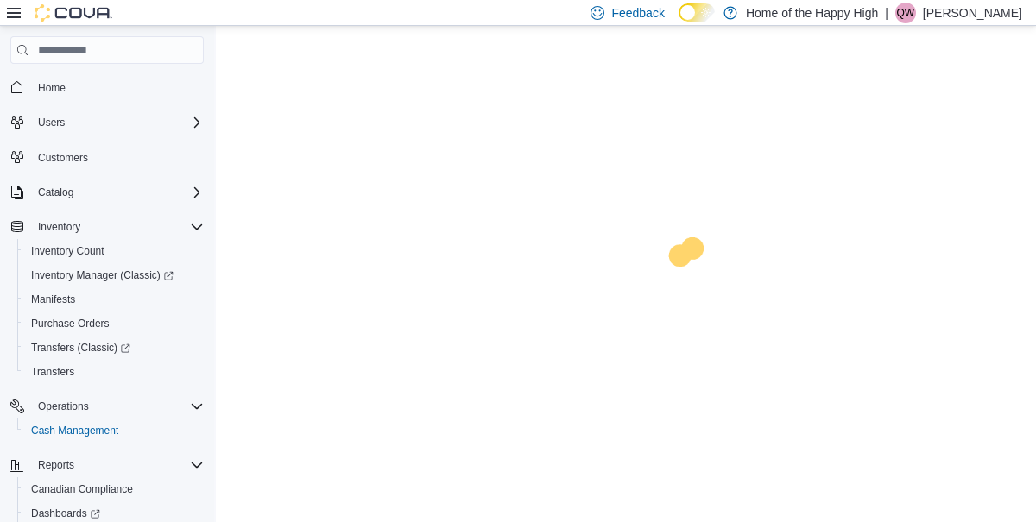
scroll to position [84, 0]
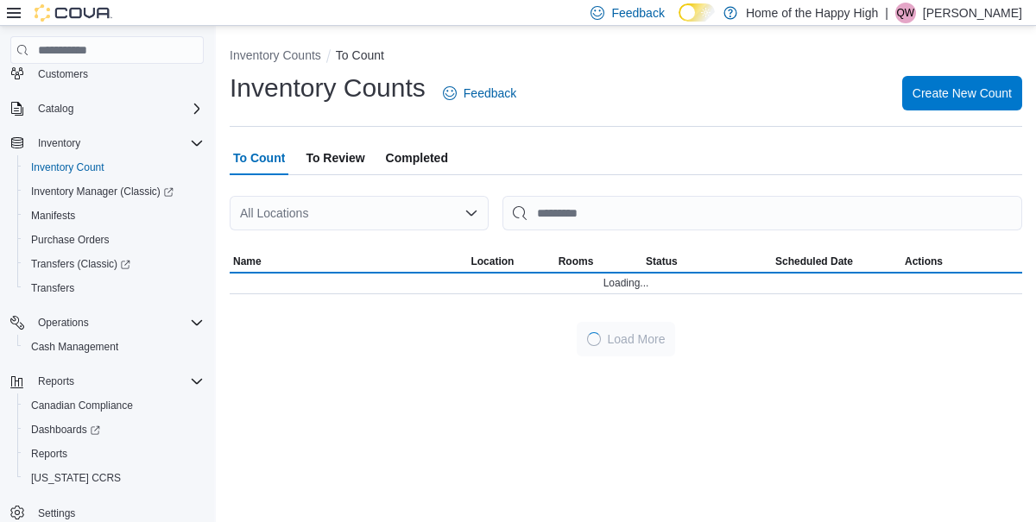
click at [308, 209] on div "All Locations" at bounding box center [359, 213] width 259 height 35
click at [281, 217] on div "All Locations" at bounding box center [359, 213] width 259 height 35
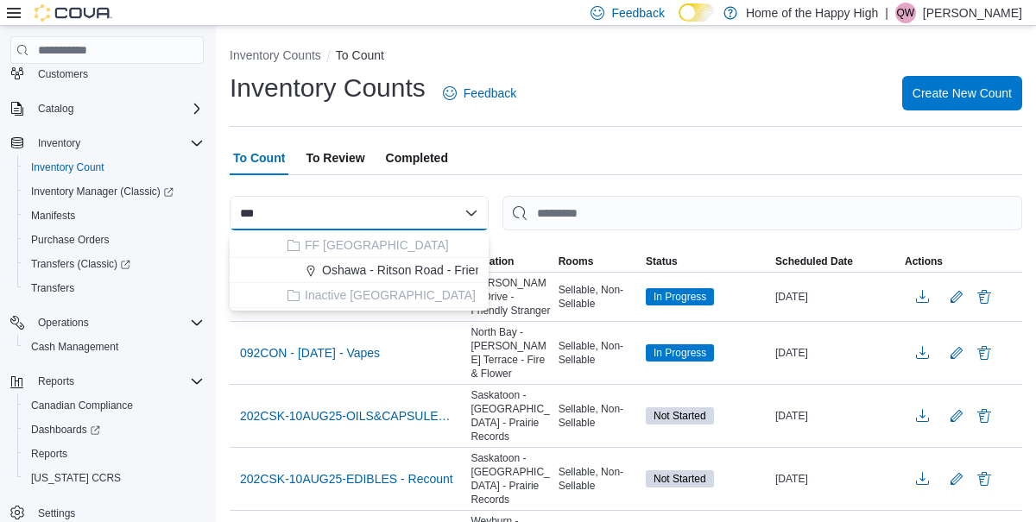
type input "***"
click at [426, 273] on span "Oshawa - Ritson Road - Friendly Stranger" at bounding box center [434, 270] width 225 height 17
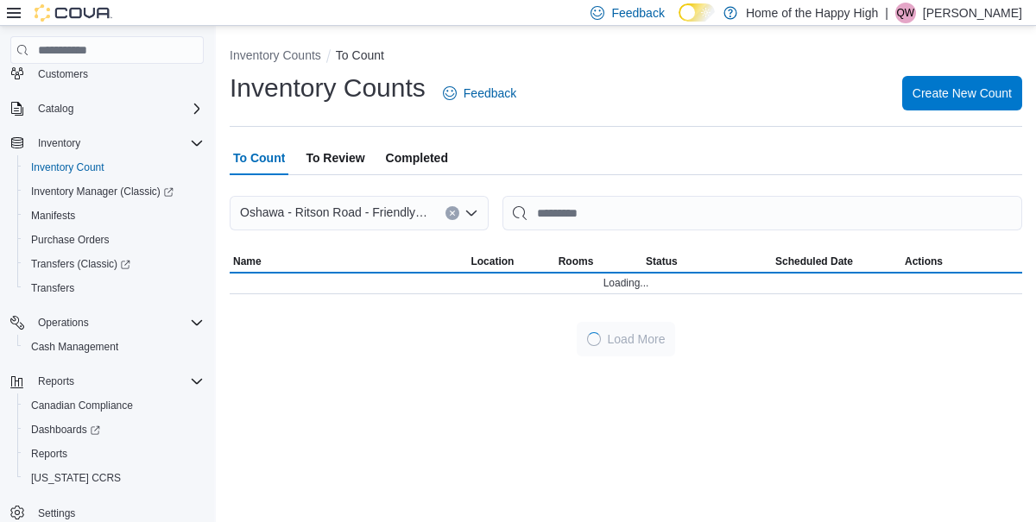
click at [653, 143] on div "To Count To Review Completed" at bounding box center [626, 158] width 792 height 35
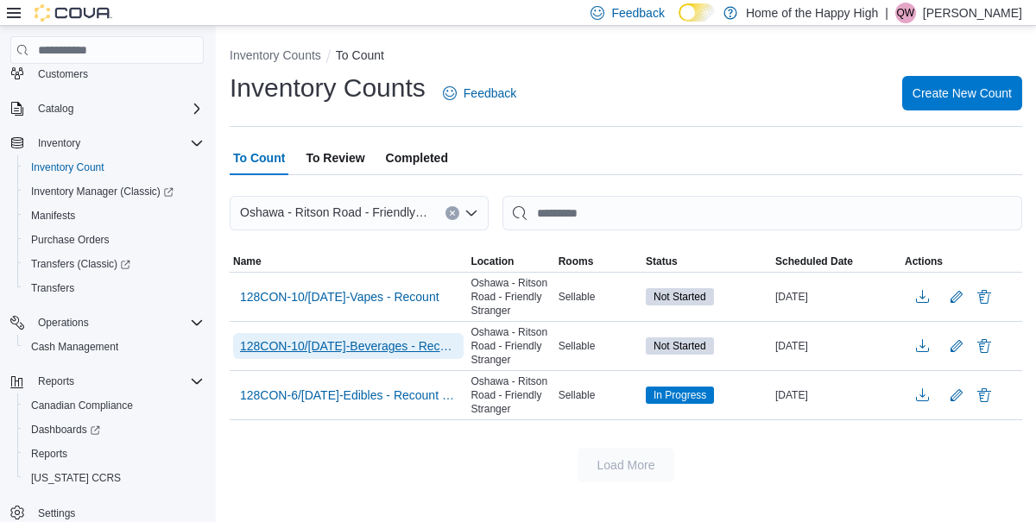
click at [420, 344] on span "128CON-10/[DATE]-Beverages - Recount" at bounding box center [348, 346] width 217 height 17
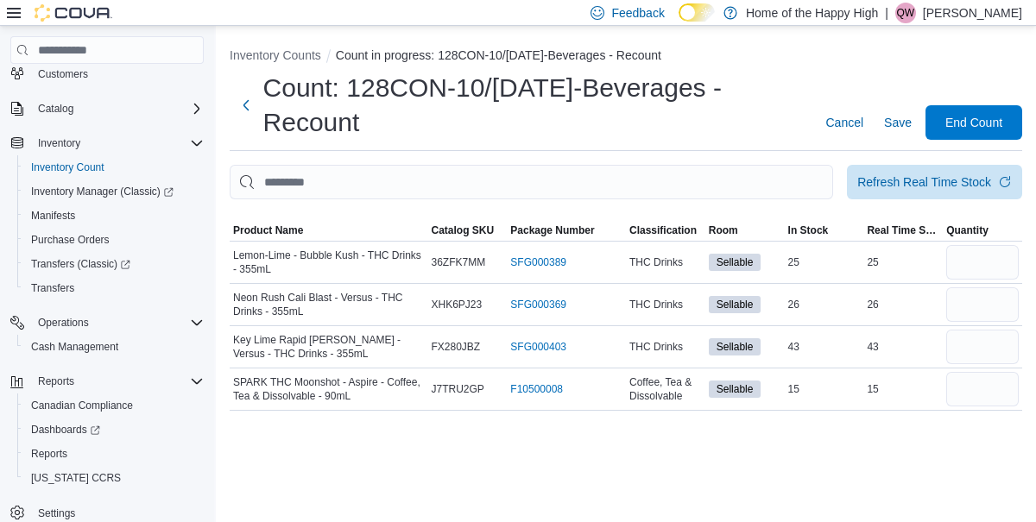
click at [270, 219] on div at bounding box center [626, 209] width 792 height 21
click at [268, 237] on span "Product Name" at bounding box center [268, 231] width 70 height 14
click at [974, 266] on input "number" at bounding box center [982, 262] width 73 height 35
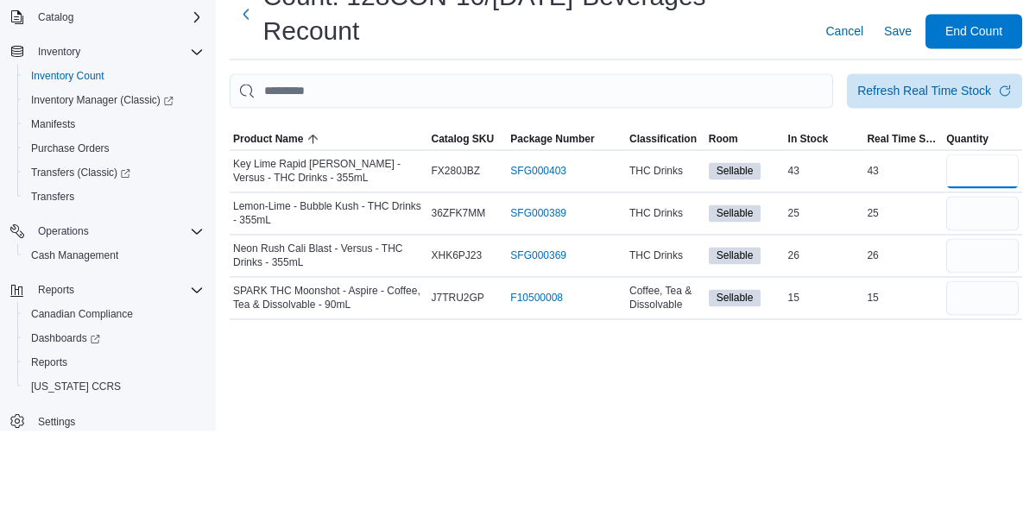
type input "**"
click at [990, 302] on input "number" at bounding box center [982, 304] width 73 height 35
type input "**"
click at [964, 351] on input "number" at bounding box center [982, 347] width 73 height 35
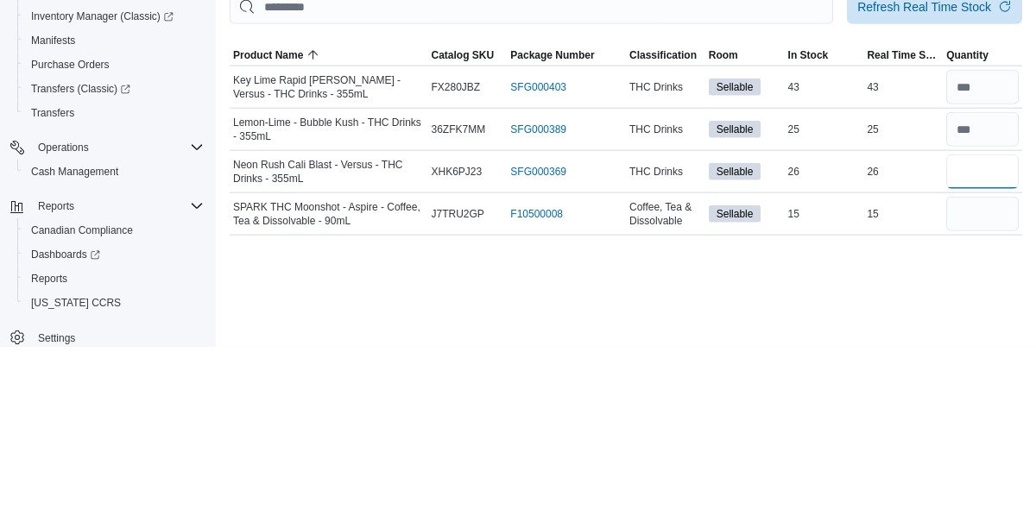
type input "**"
click at [981, 387] on input "number" at bounding box center [982, 389] width 73 height 35
type input "**"
click at [1000, 307] on input "number" at bounding box center [982, 304] width 73 height 35
type input "**"
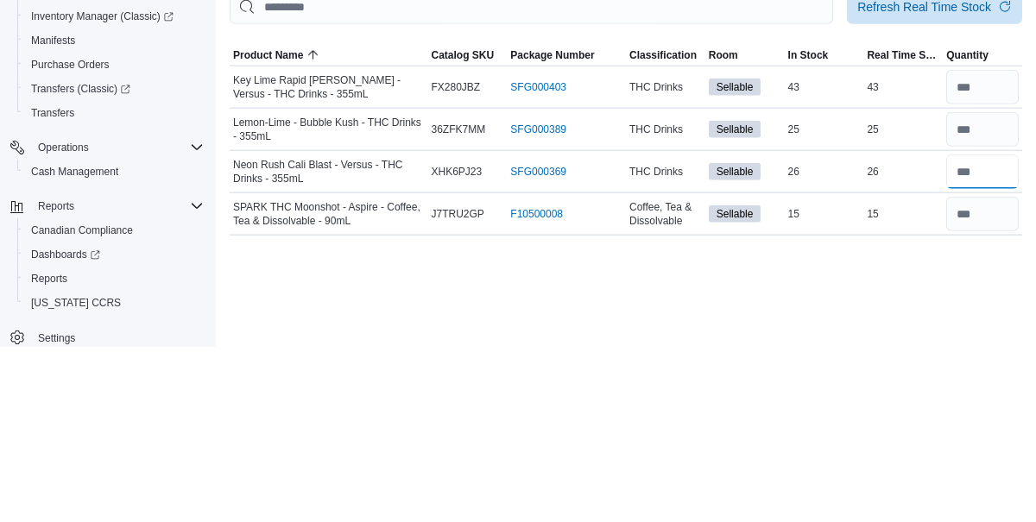
click at [999, 351] on input "number" at bounding box center [982, 347] width 73 height 35
type input "**"
click at [998, 392] on input "number" at bounding box center [982, 389] width 73 height 35
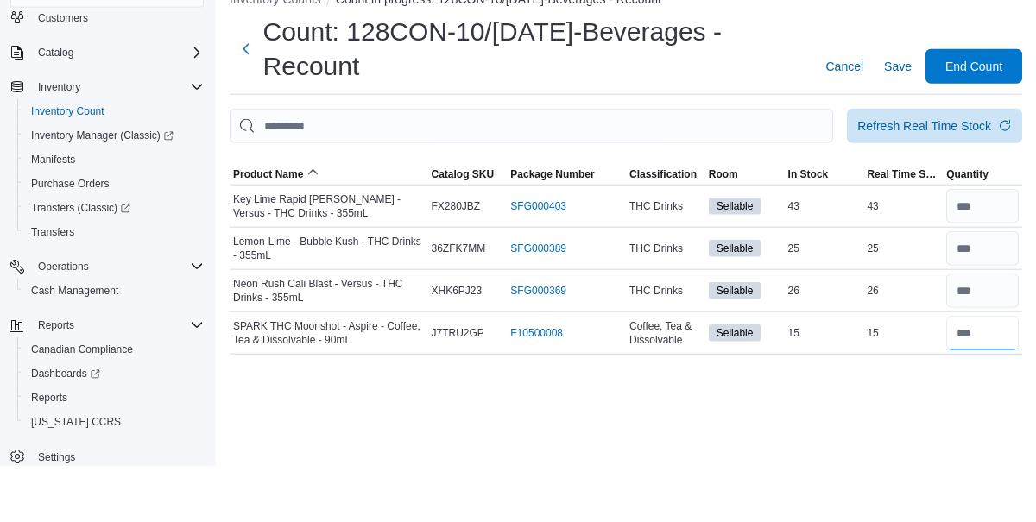
type input "**"
click at [898, 129] on span "Save" at bounding box center [898, 122] width 28 height 17
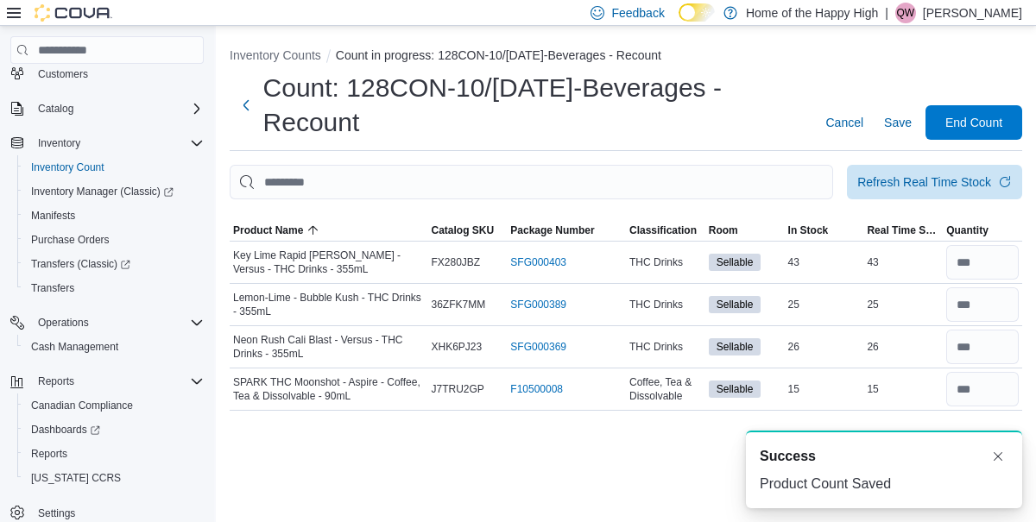
scroll to position [0, 0]
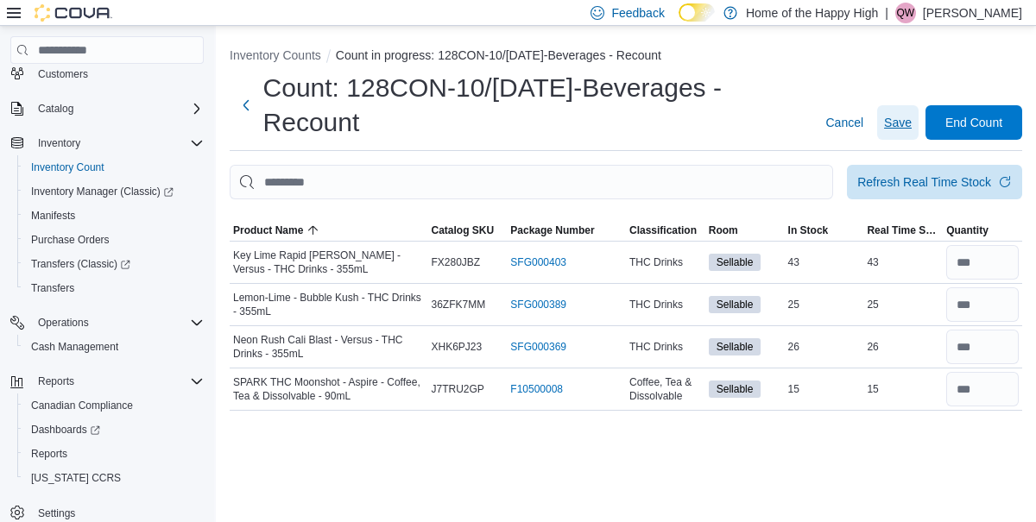
click at [900, 131] on span "Save" at bounding box center [898, 122] width 28 height 17
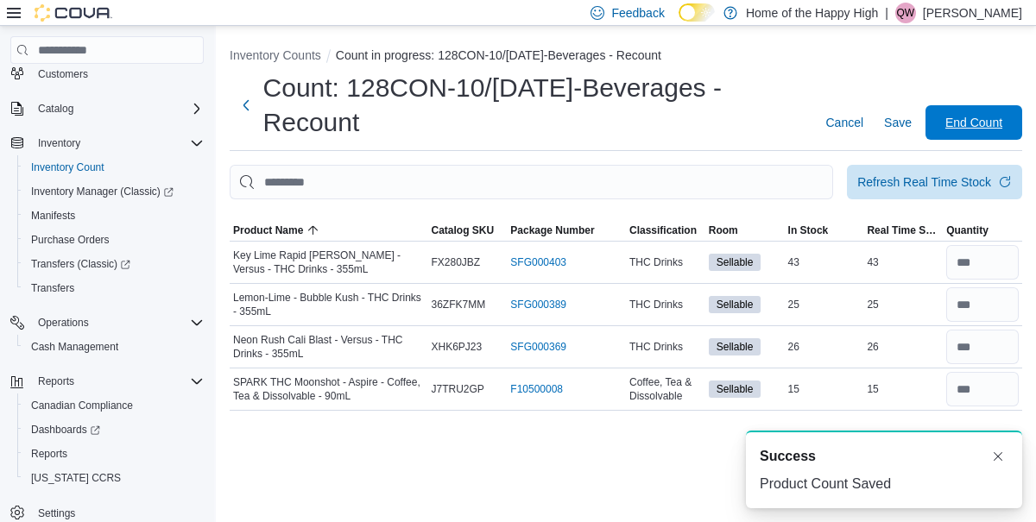
click at [992, 131] on span "End Count" at bounding box center [973, 122] width 57 height 17
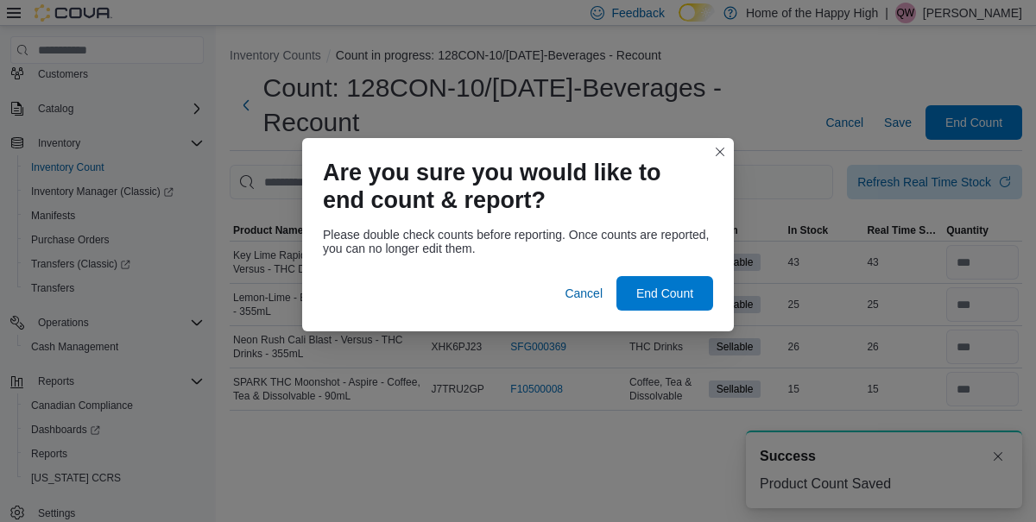
scroll to position [84, 0]
click at [692, 287] on span "End Count" at bounding box center [664, 293] width 57 height 17
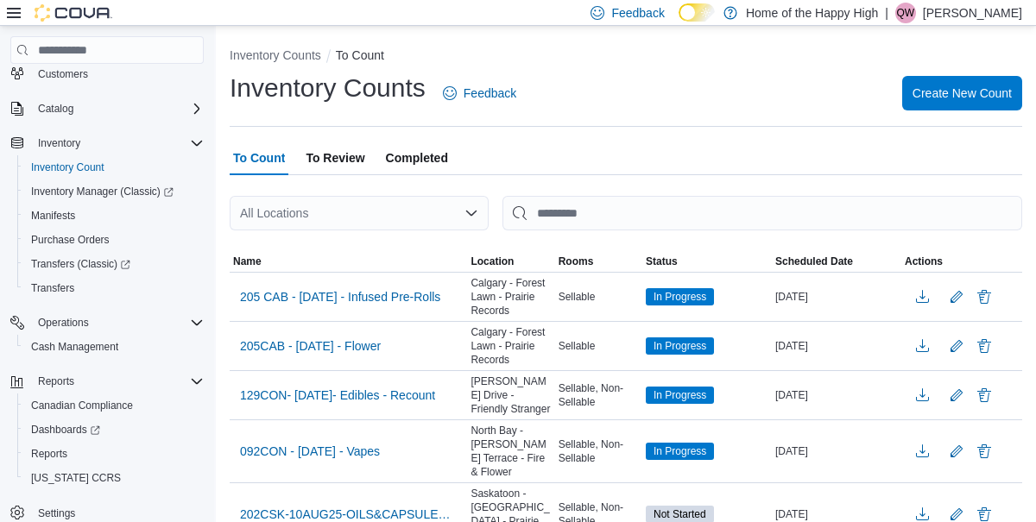
click at [318, 224] on div "All Locations" at bounding box center [359, 213] width 259 height 35
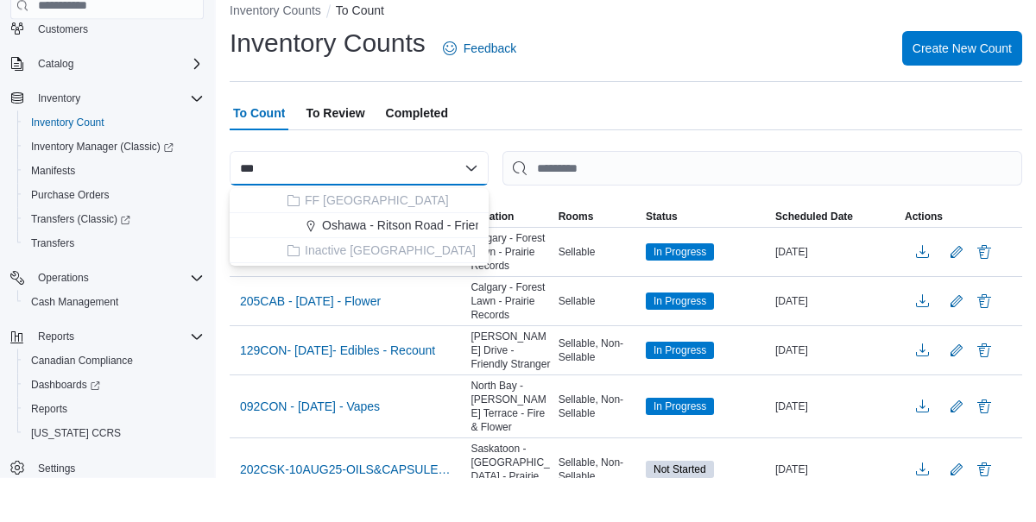
type input "***"
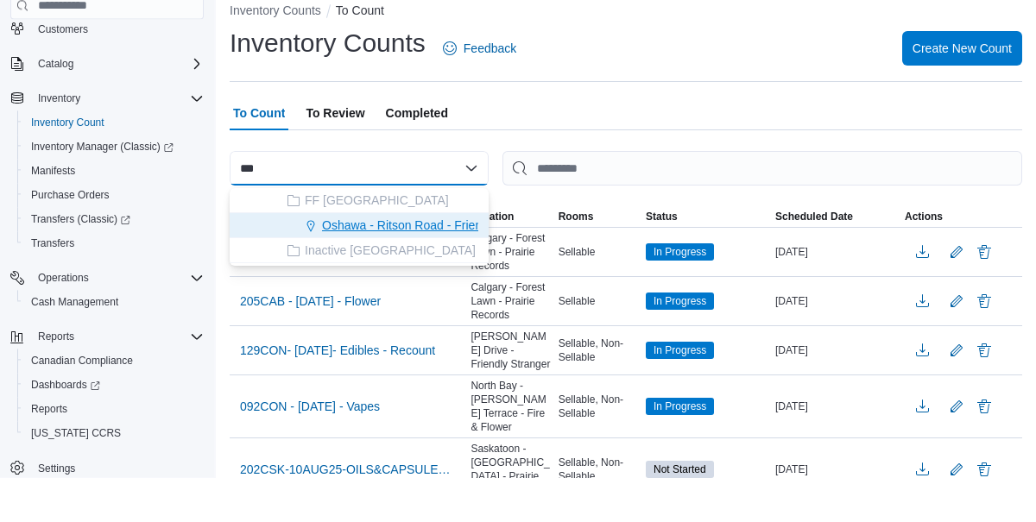
click at [401, 279] on span "Oshawa - Ritson Road - Friendly Stranger" at bounding box center [434, 270] width 225 height 17
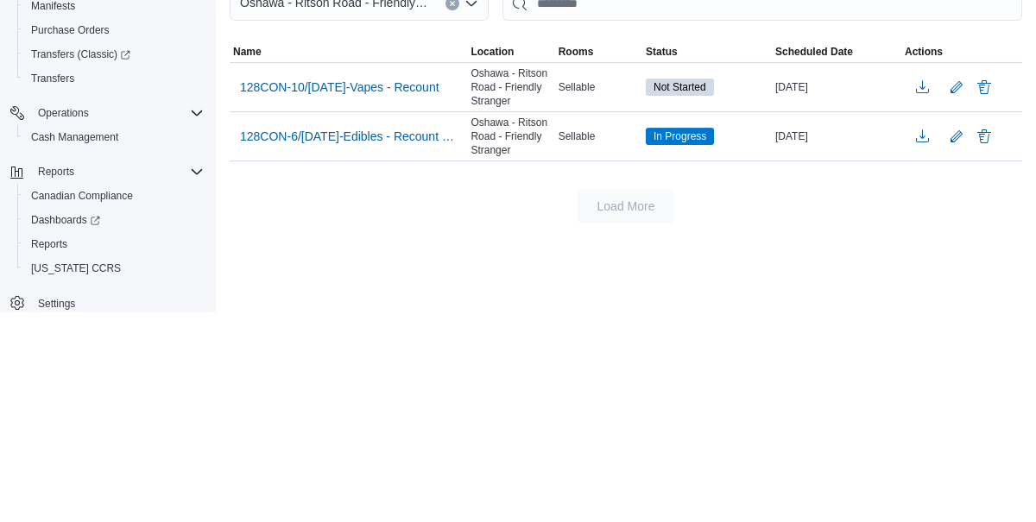
scroll to position [3, 0]
click at [415, 293] on span "128CON-10/[DATE]-Vapes - Recount" at bounding box center [339, 296] width 199 height 17
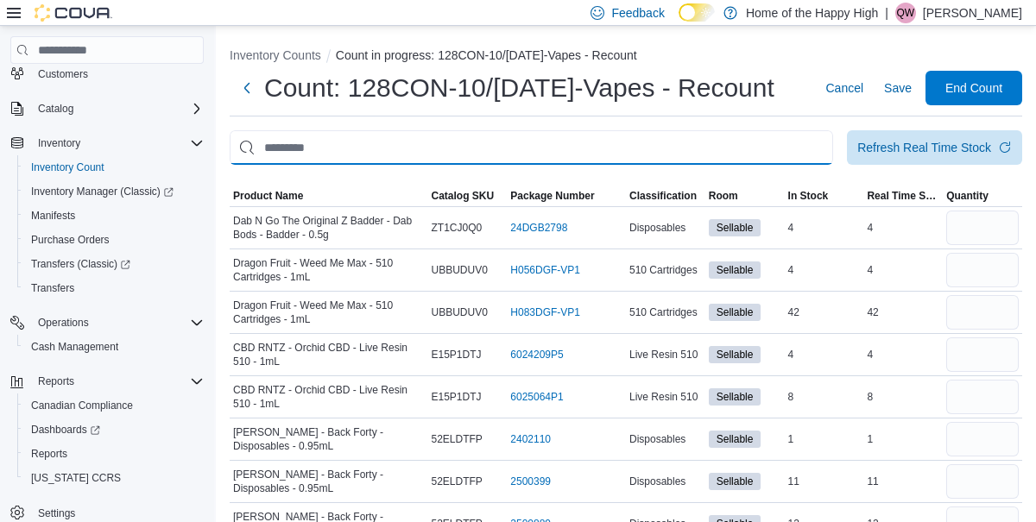
click at [739, 157] on input "This is a search bar. After typing your query, hit enter to filter the results …" at bounding box center [531, 147] width 603 height 35
type input "*"
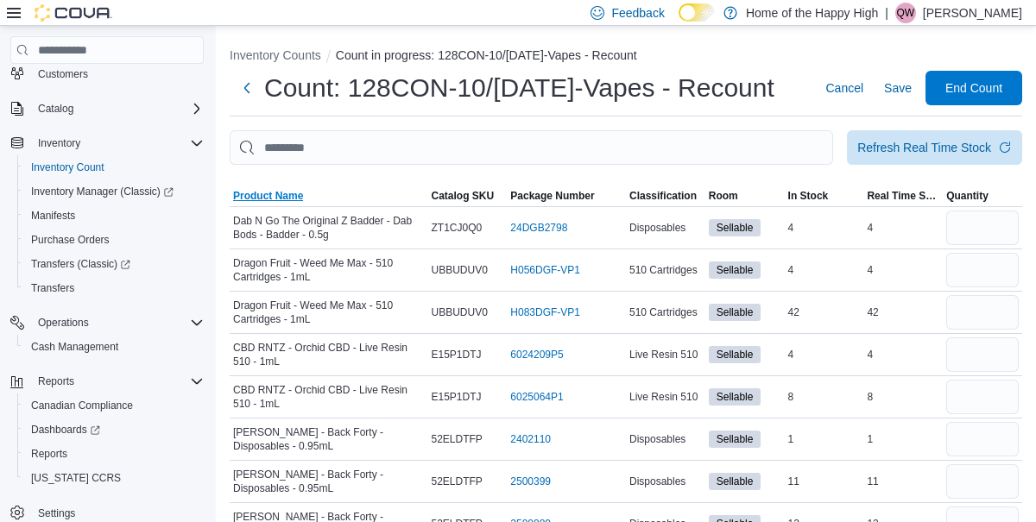
click at [281, 192] on span "Product Name" at bounding box center [268, 196] width 70 height 14
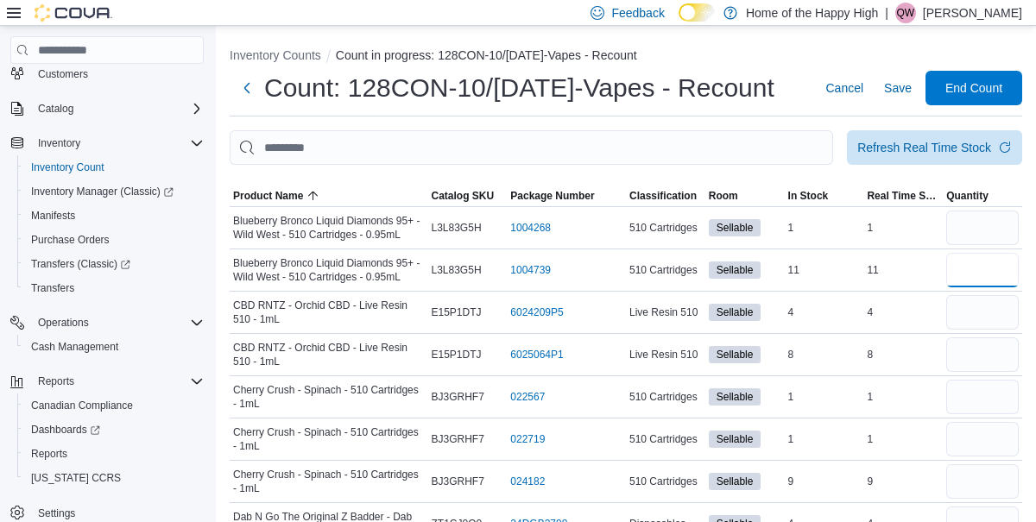
click at [979, 275] on input "number" at bounding box center [982, 270] width 73 height 35
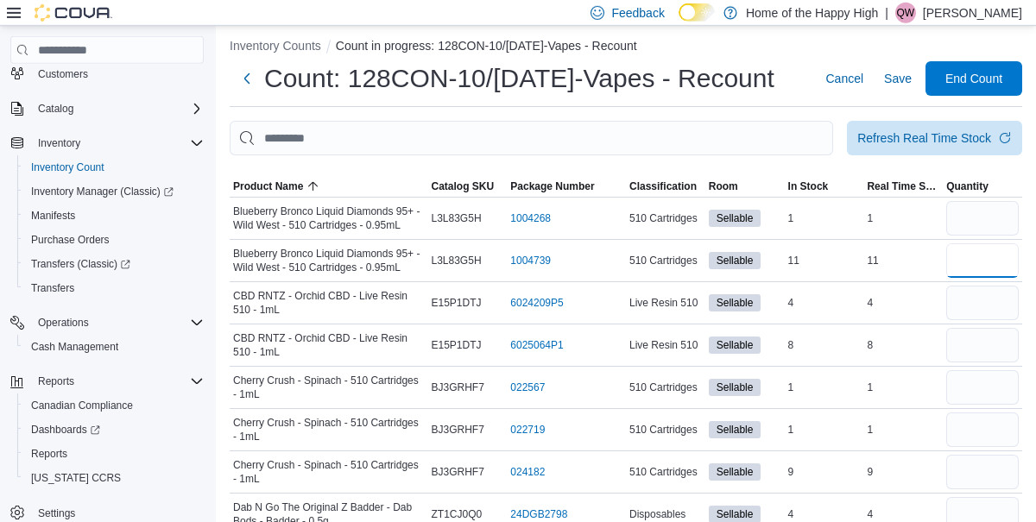
scroll to position [9, 0]
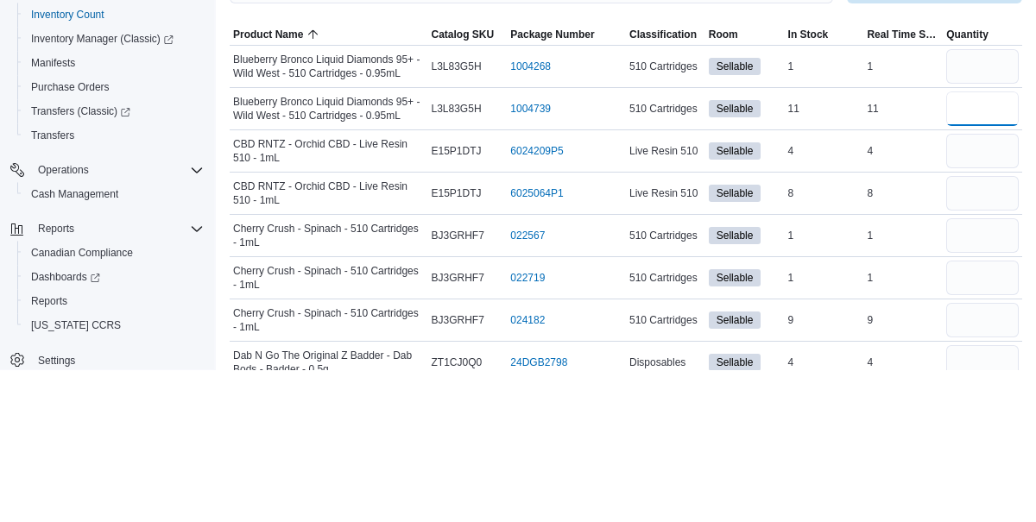
type input "*"
click at [994, 316] on input "number" at bounding box center [982, 304] width 73 height 35
click at [995, 356] on input "number" at bounding box center [982, 346] width 73 height 35
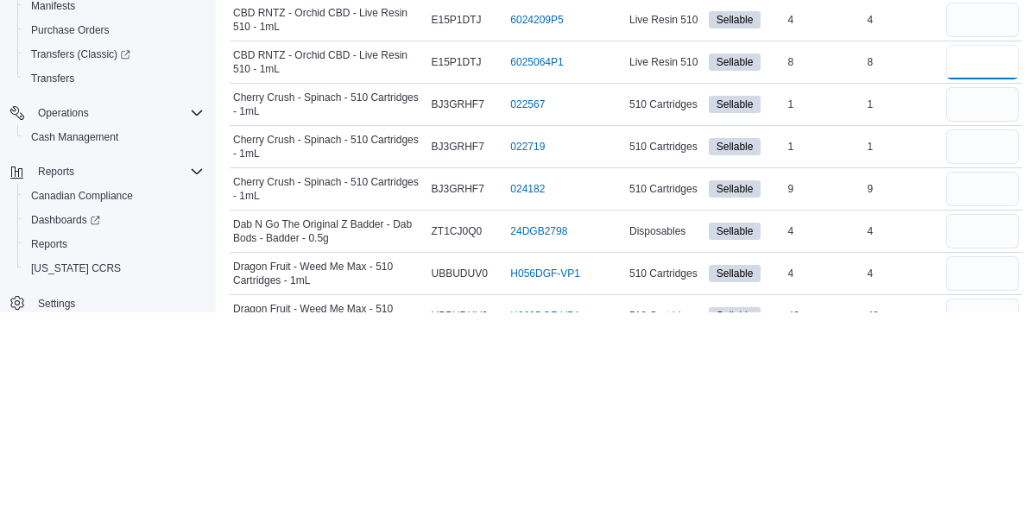
scroll to position [85, 0]
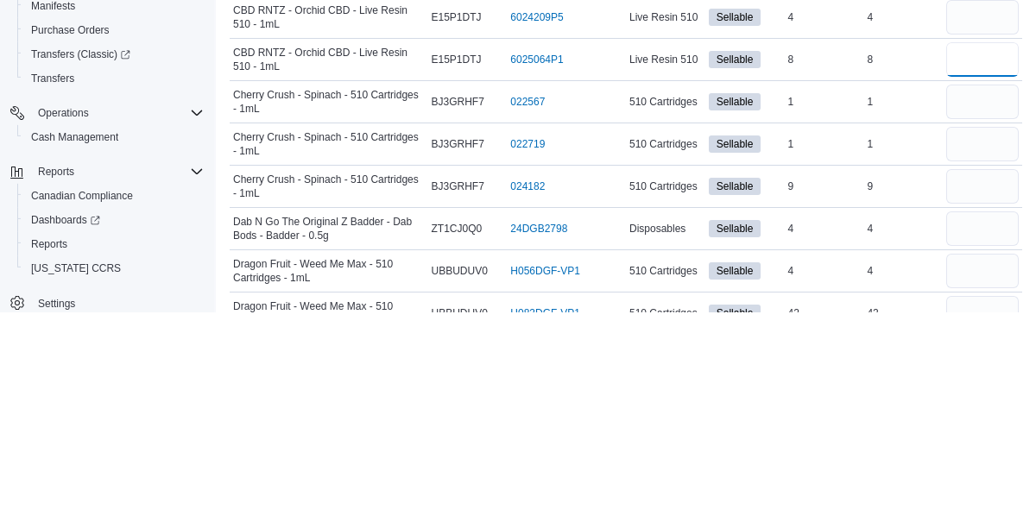
type input "*"
click at [993, 390] on input "number" at bounding box center [982, 396] width 73 height 35
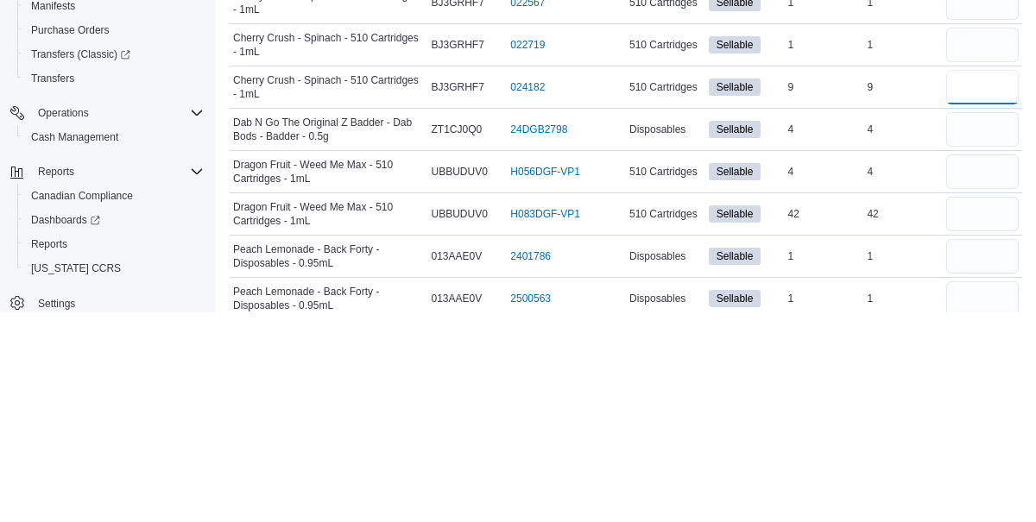
scroll to position [194, 0]
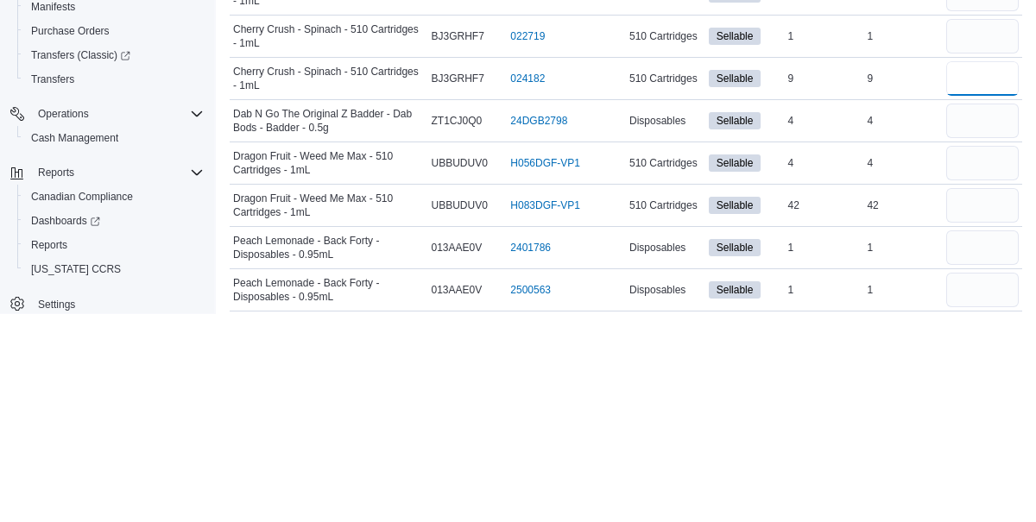
type input "**"
click at [997, 374] on input "number" at bounding box center [982, 372] width 73 height 35
click at [987, 423] on input "number" at bounding box center [982, 414] width 73 height 35
type input "*"
type input "**"
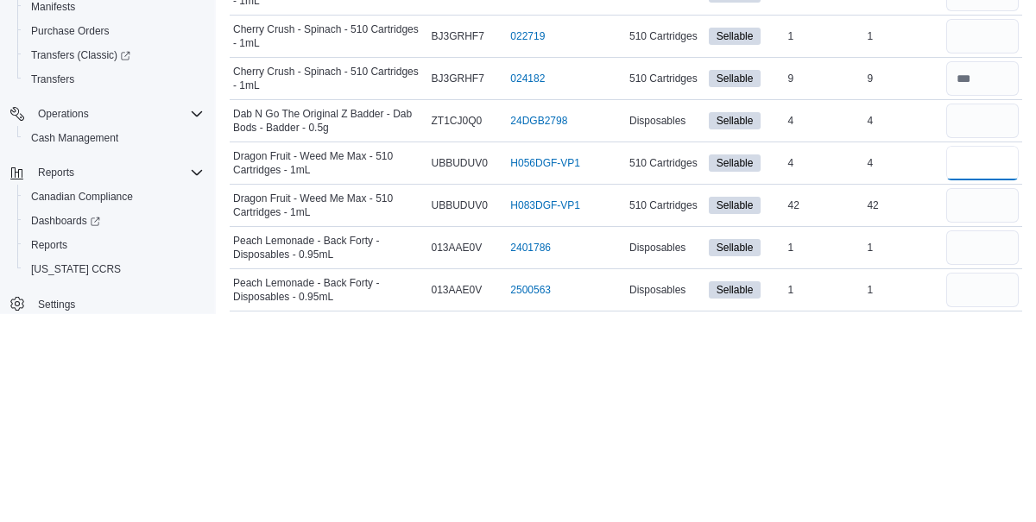
click at [977, 371] on input "number" at bounding box center [982, 372] width 73 height 35
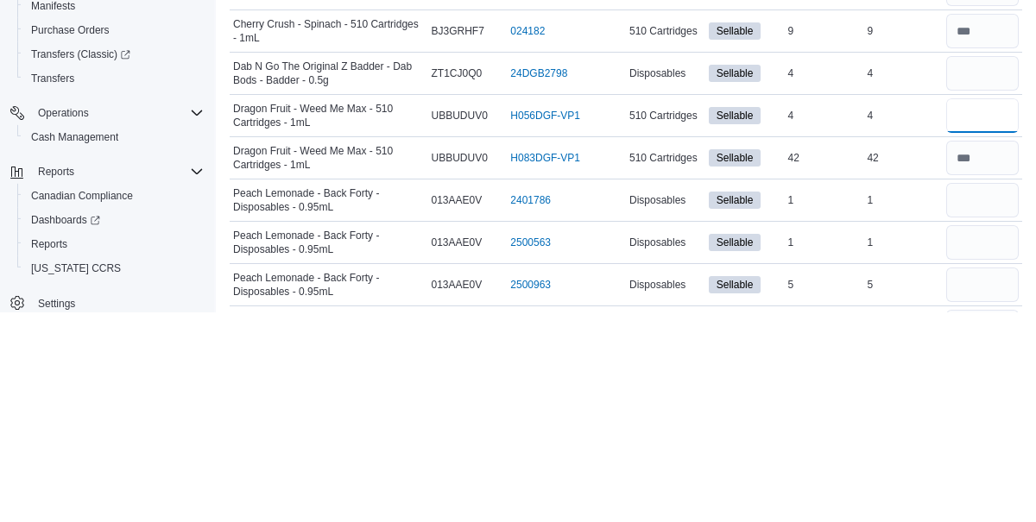
scroll to position [242, 0]
click at [994, 453] on input "number" at bounding box center [982, 451] width 73 height 35
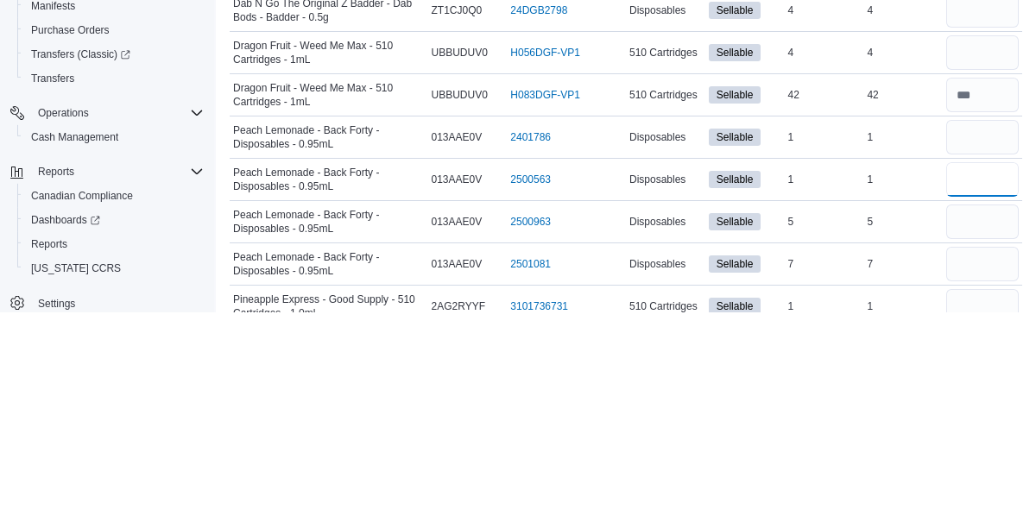
scroll to position [308, 0]
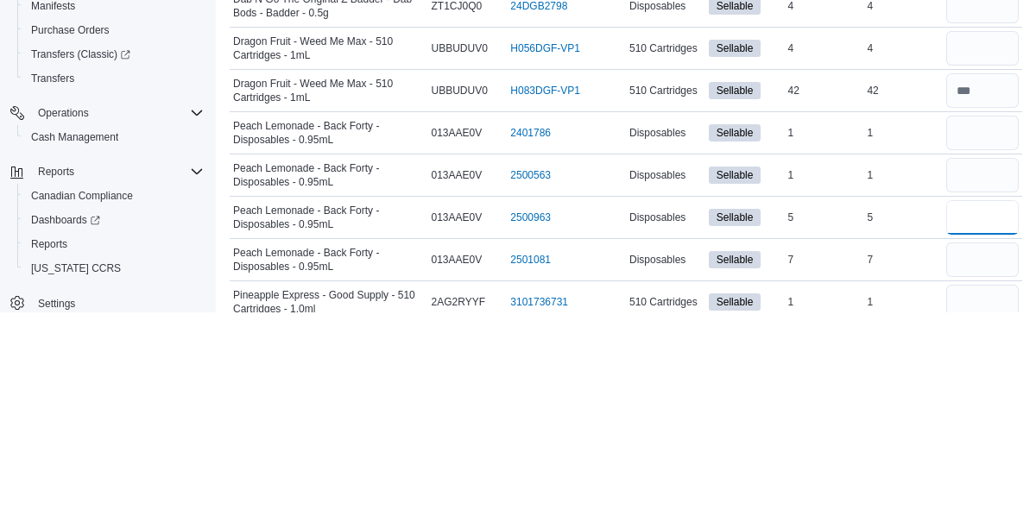
click at [988, 423] on input "number" at bounding box center [982, 427] width 73 height 35
type input "*"
click at [975, 470] on input "number" at bounding box center [982, 469] width 73 height 35
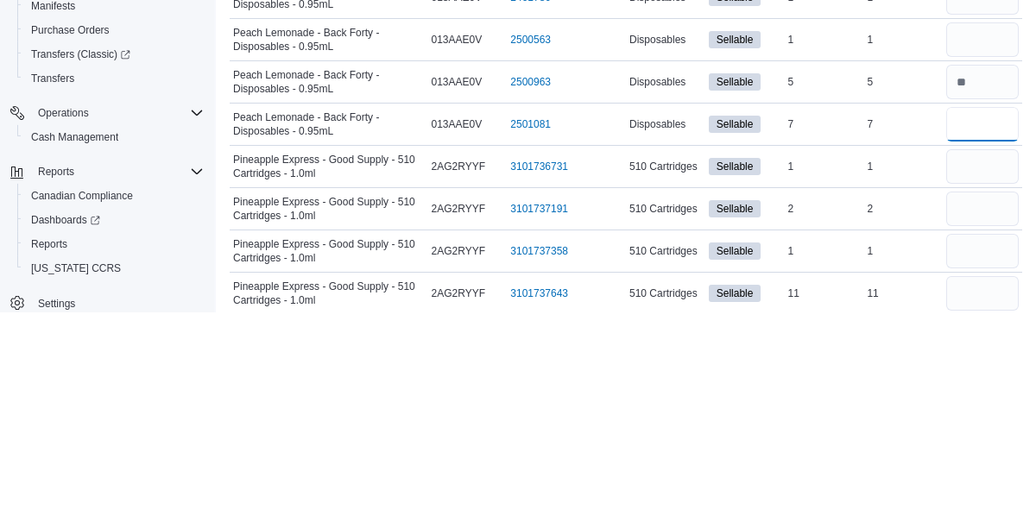
scroll to position [451, 0]
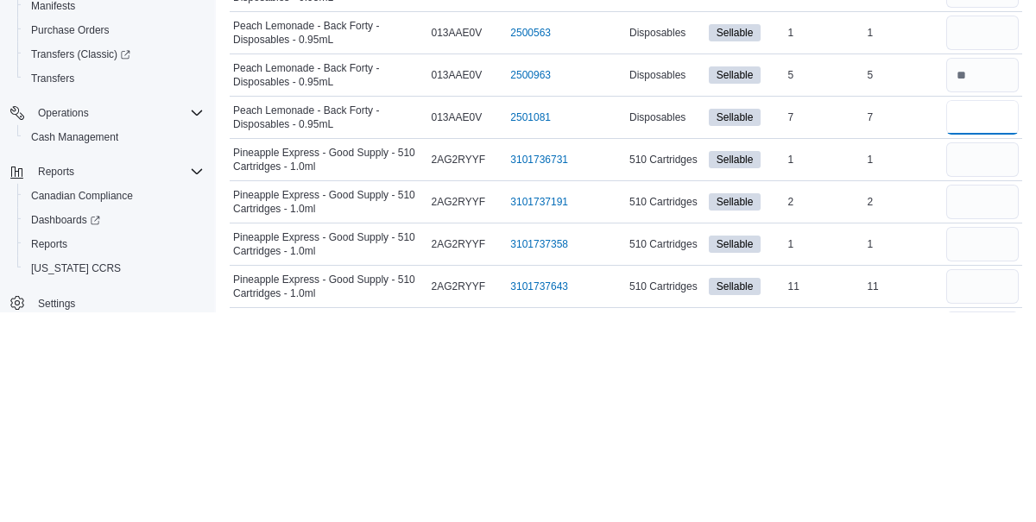
type input "*"
click at [994, 407] on input "number" at bounding box center [982, 411] width 73 height 35
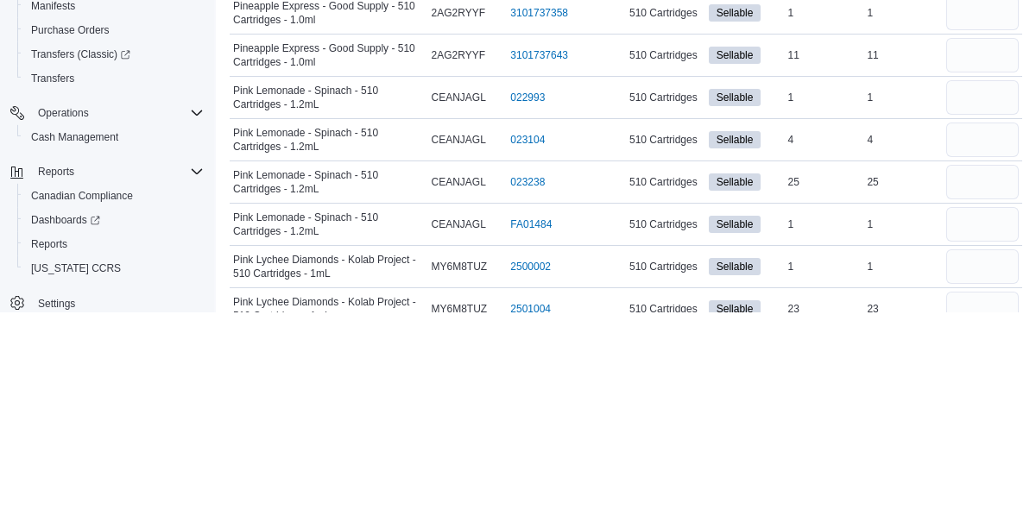
scroll to position [692, 0]
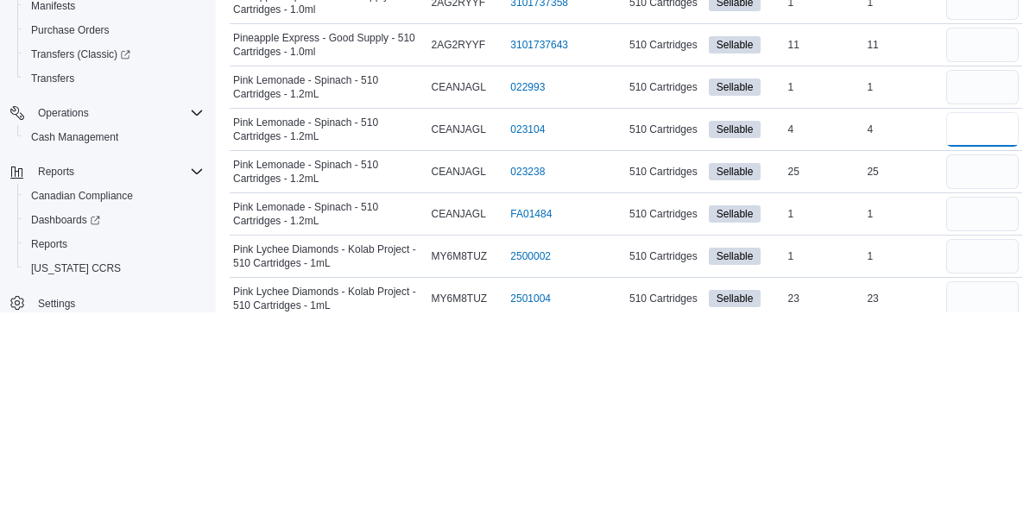
click at [1000, 341] on input "number" at bounding box center [982, 339] width 73 height 35
type input "*"
click at [1003, 374] on input "number" at bounding box center [982, 381] width 73 height 35
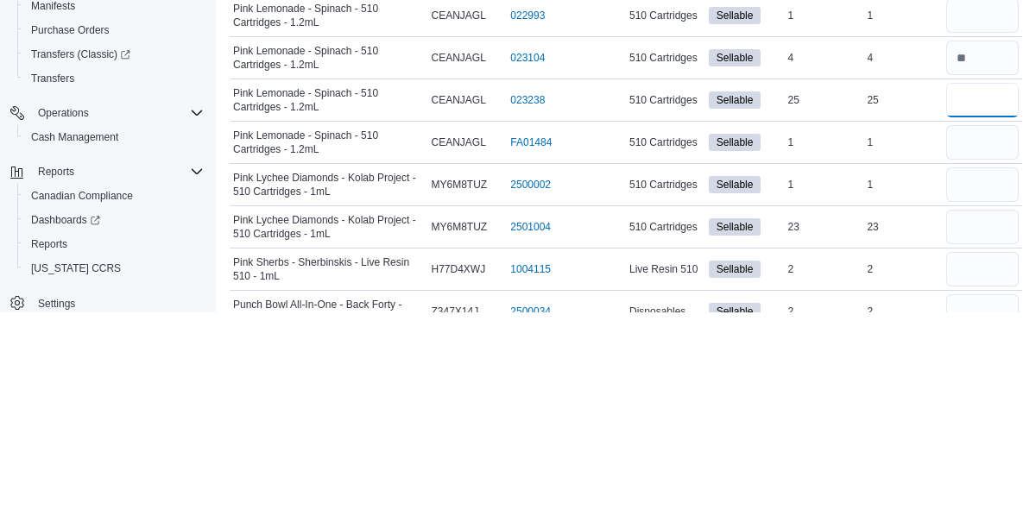
scroll to position [770, 0]
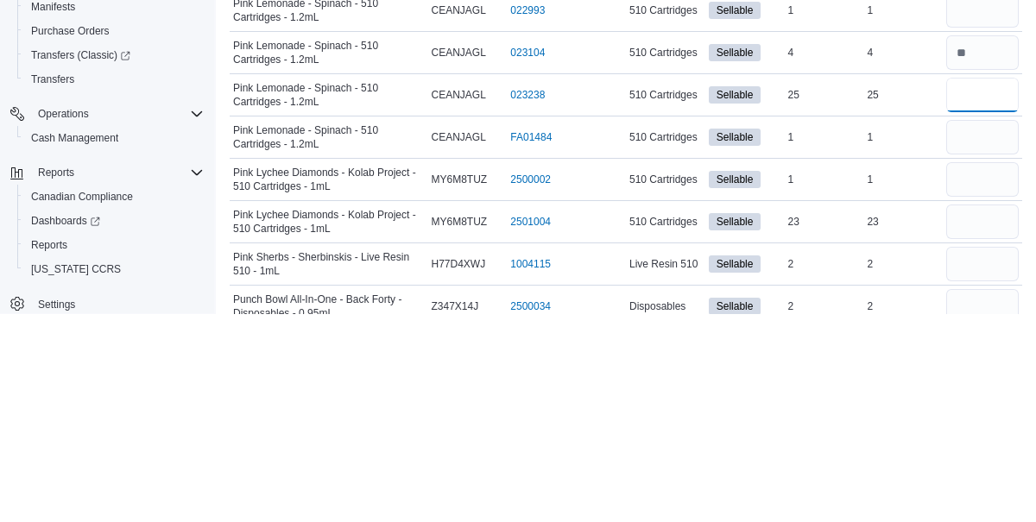
type input "**"
click at [982, 422] on input "number" at bounding box center [982, 430] width 73 height 35
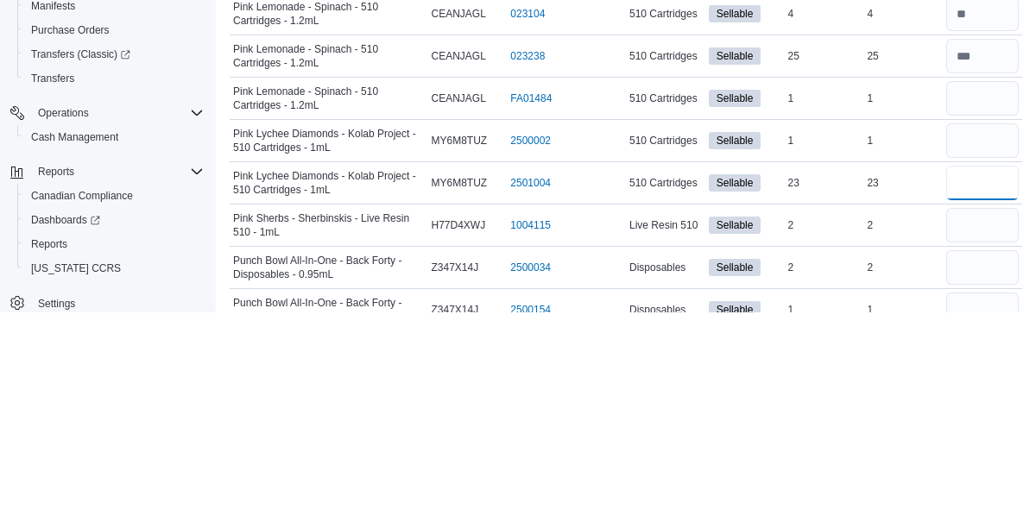
scroll to position [811, 0]
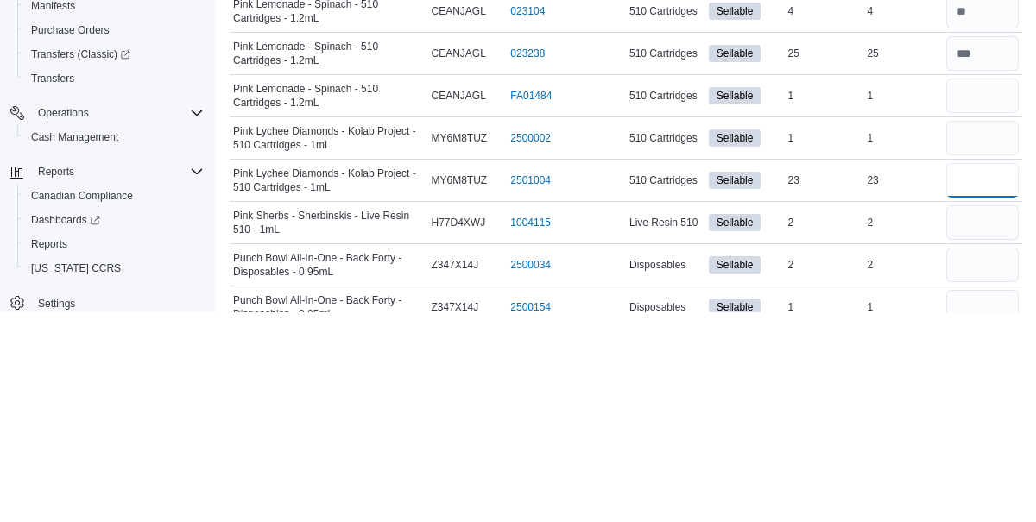
type input "**"
click at [983, 432] on input "number" at bounding box center [982, 432] width 73 height 35
click at [992, 469] on input "number" at bounding box center [982, 474] width 73 height 35
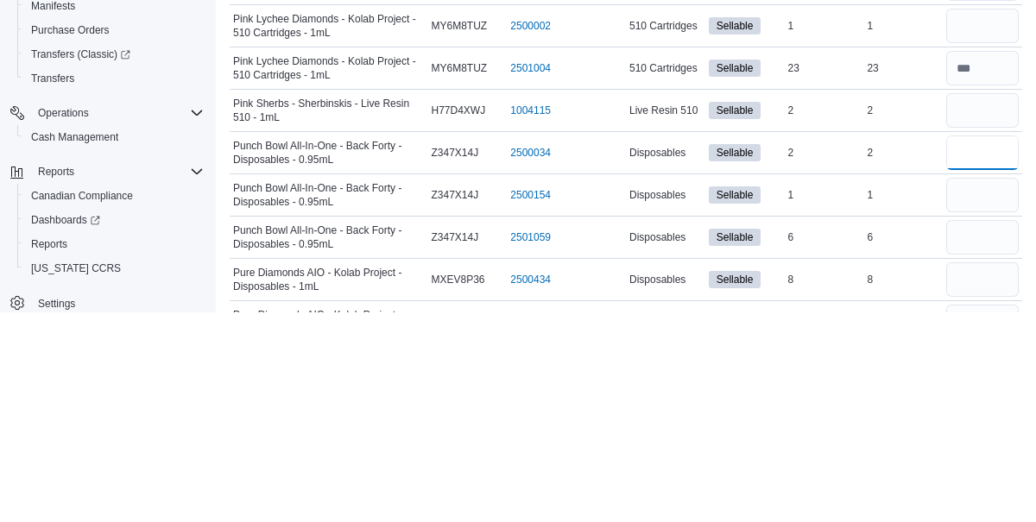
scroll to position [937, 0]
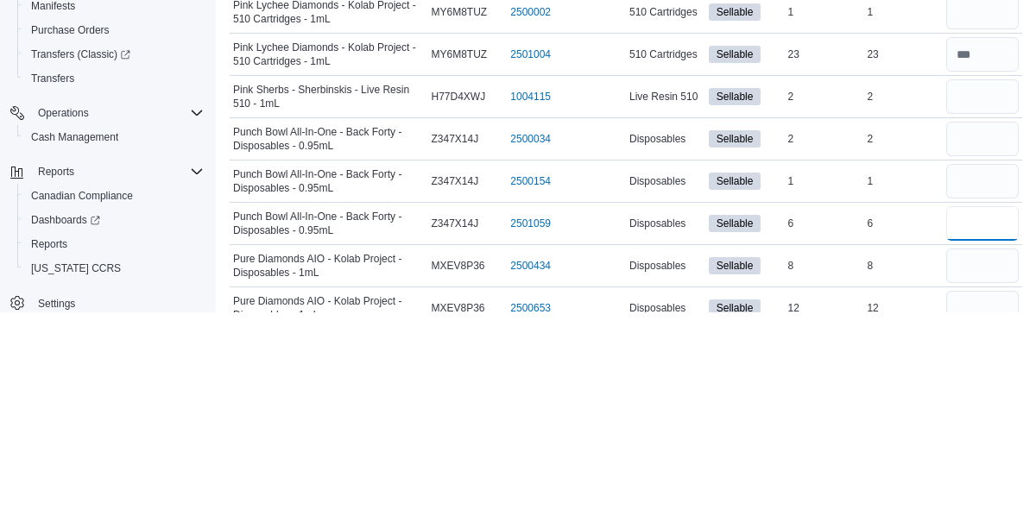
click at [981, 422] on input "number" at bounding box center [982, 433] width 73 height 35
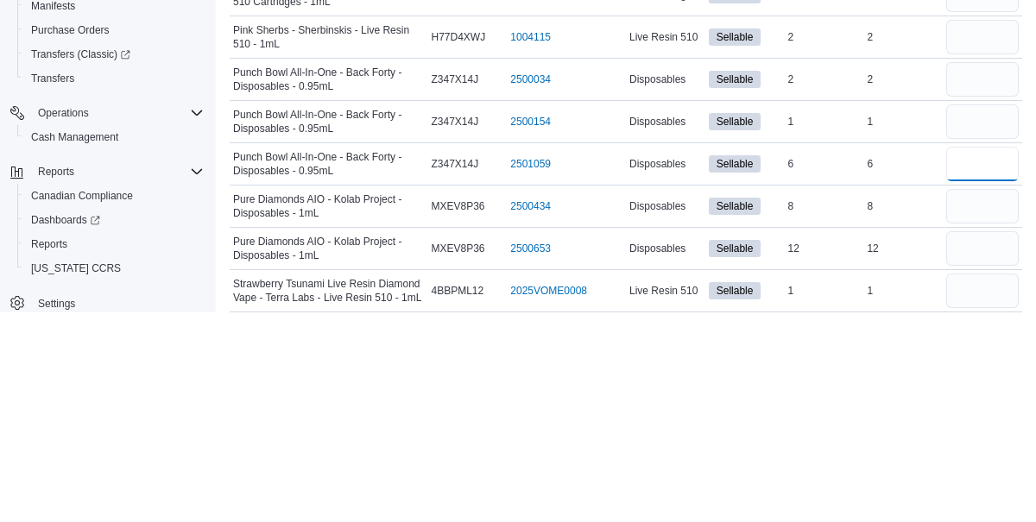
scroll to position [1000, 0]
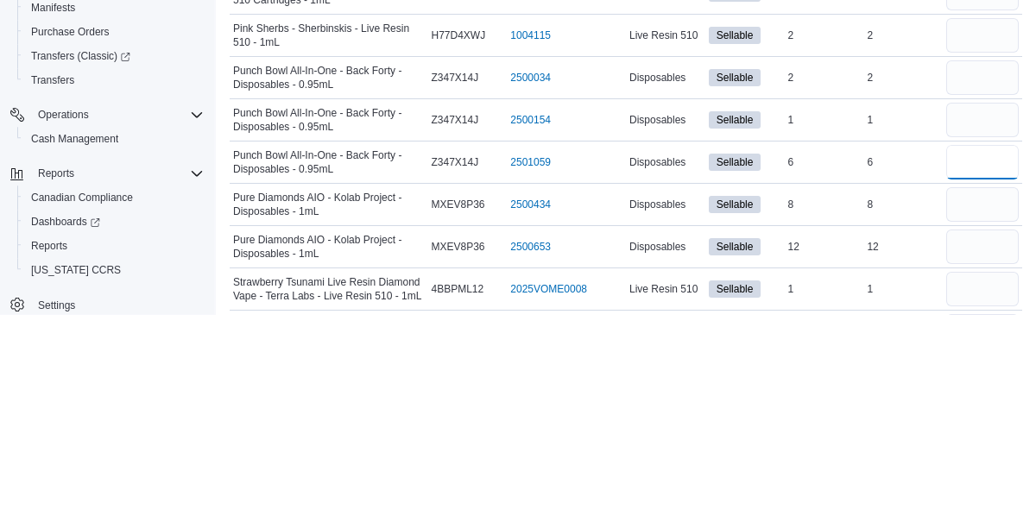
type input "*"
click at [987, 412] on input "number" at bounding box center [982, 412] width 73 height 35
click at [986, 445] on input "number" at bounding box center [982, 455] width 73 height 35
type input "**"
click at [994, 409] on input "number" at bounding box center [982, 412] width 73 height 35
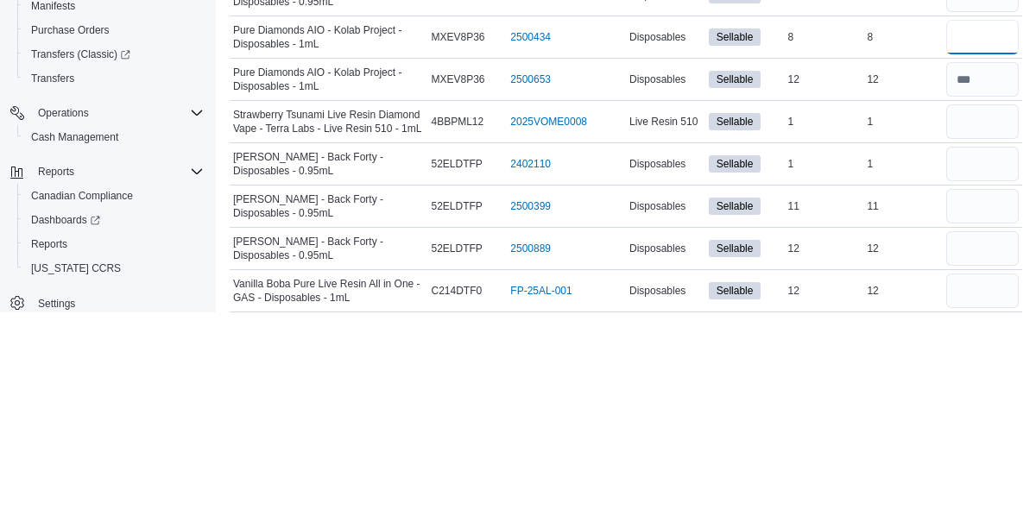
scroll to position [1166, 0]
type input "*"
click at [996, 407] on input "number" at bounding box center [982, 415] width 73 height 35
click at [989, 455] on input "number" at bounding box center [982, 457] width 73 height 35
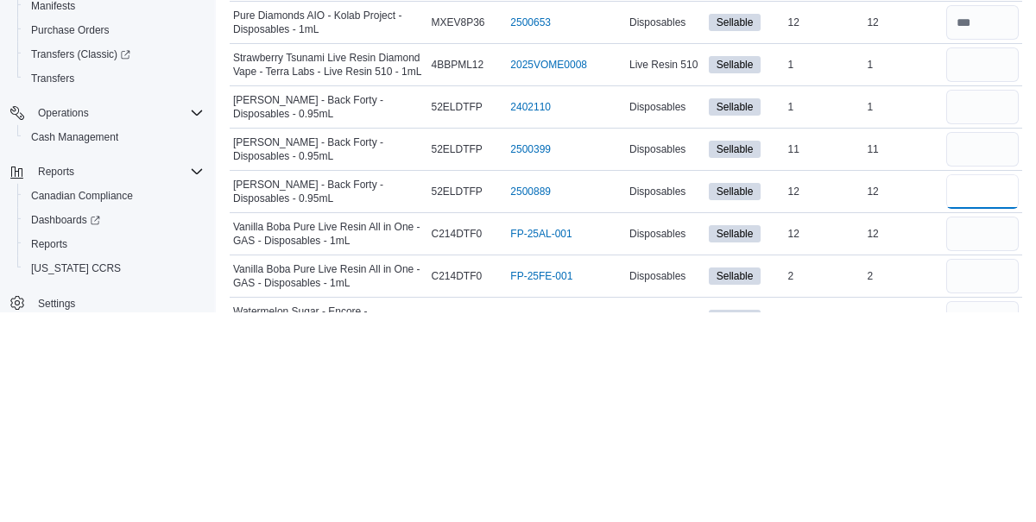
scroll to position [1253, 0]
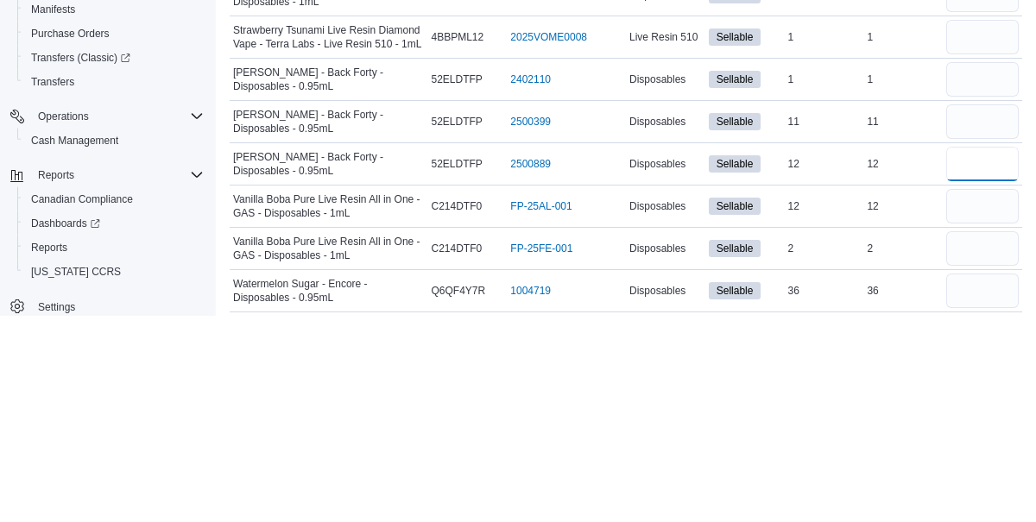
type input "**"
click at [1004, 410] on input "number" at bounding box center [982, 412] width 73 height 35
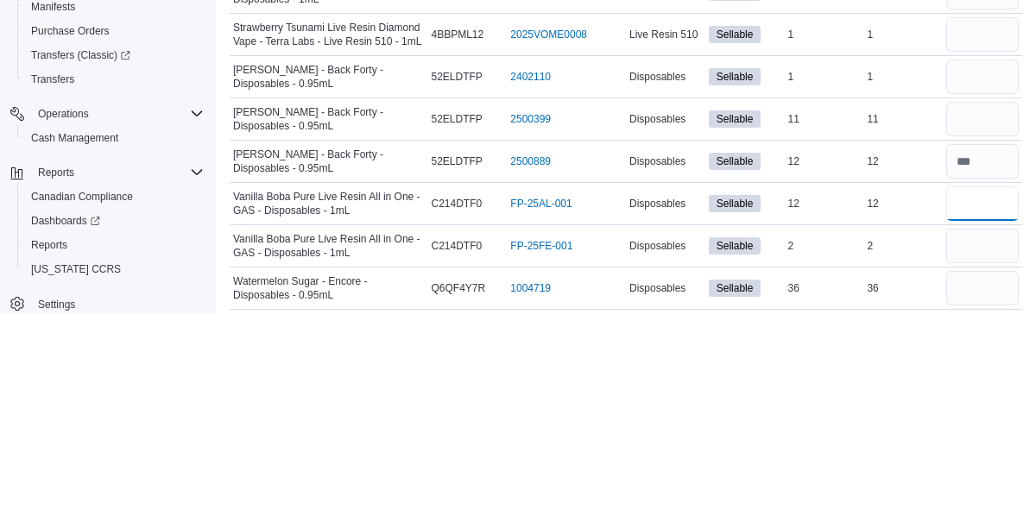
type input "**"
click at [987, 489] on input "number" at bounding box center [982, 497] width 73 height 35
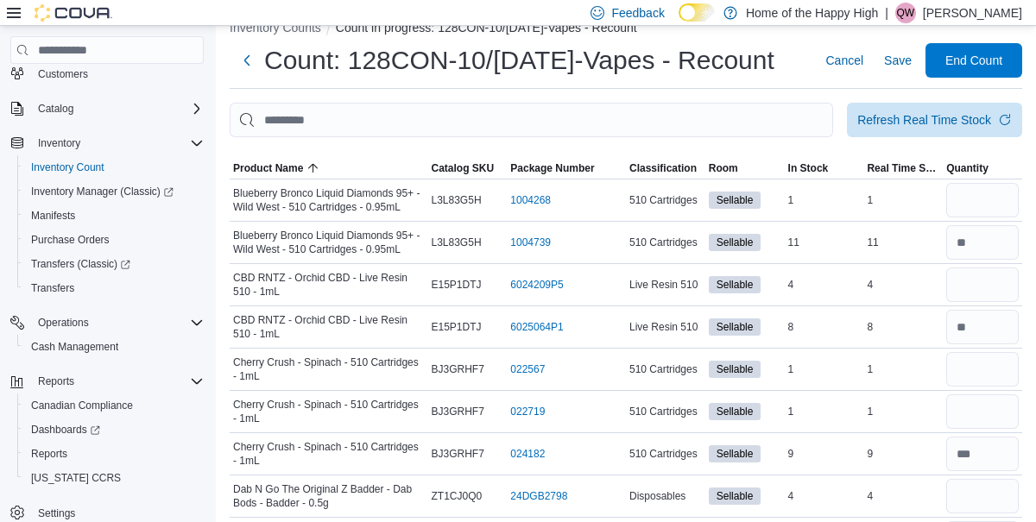
scroll to position [0, 0]
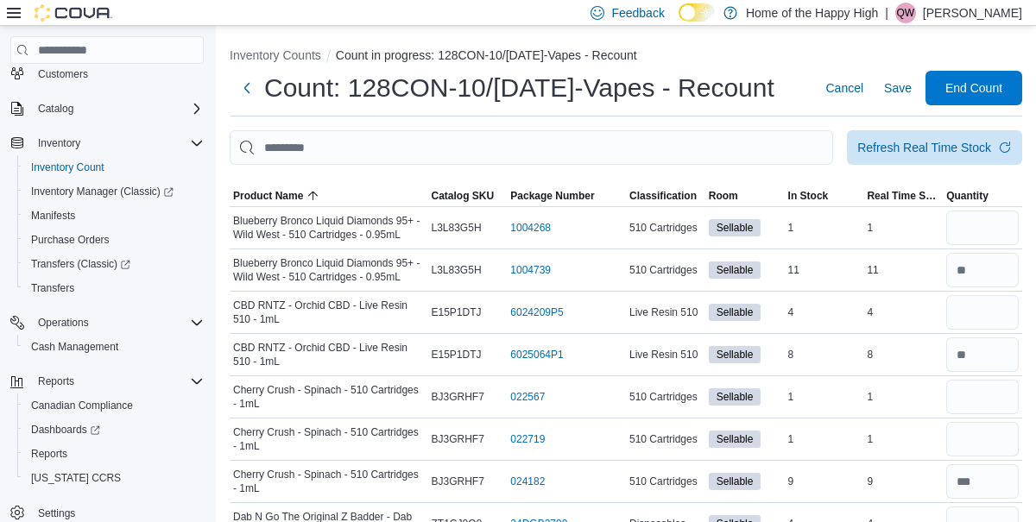
type input "**"
click at [905, 97] on span "Save" at bounding box center [898, 87] width 28 height 17
click at [988, 275] on input "number" at bounding box center [982, 270] width 73 height 35
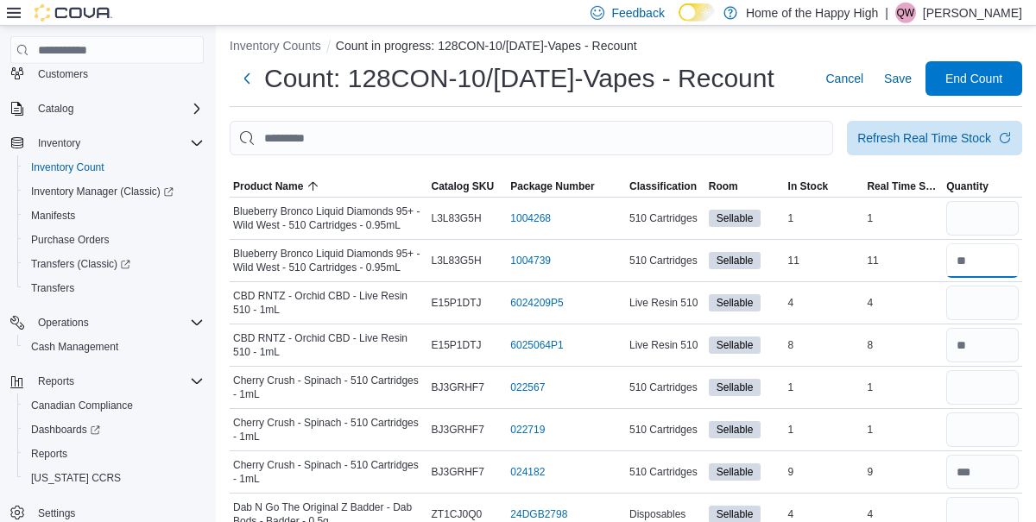
type input "**"
click at [908, 80] on span "Save" at bounding box center [898, 78] width 28 height 17
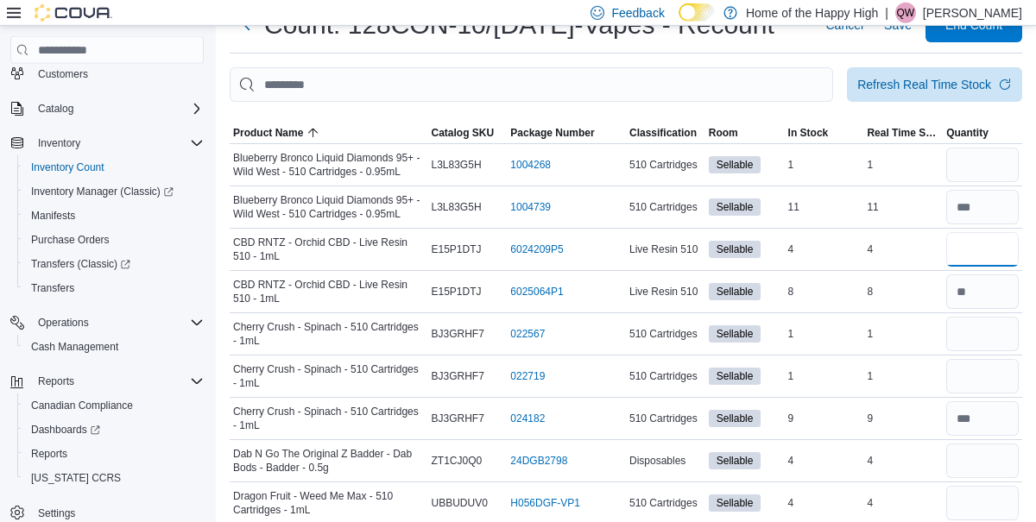
click at [1002, 252] on input "number" at bounding box center [982, 249] width 73 height 35
